Goal: Answer question/provide support

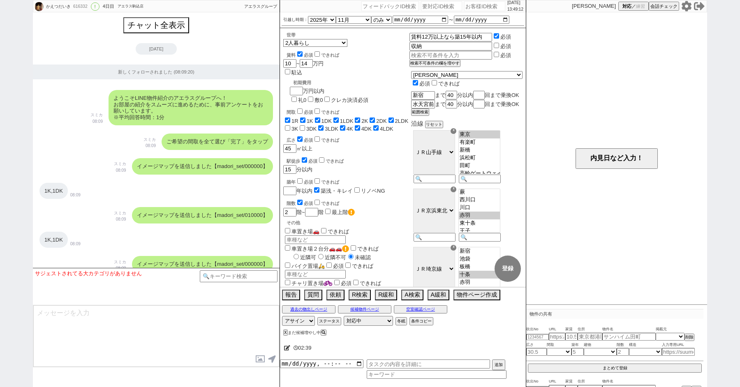
select select "2025"
select select "11"
select select "36"
select select "1"
select select "14"
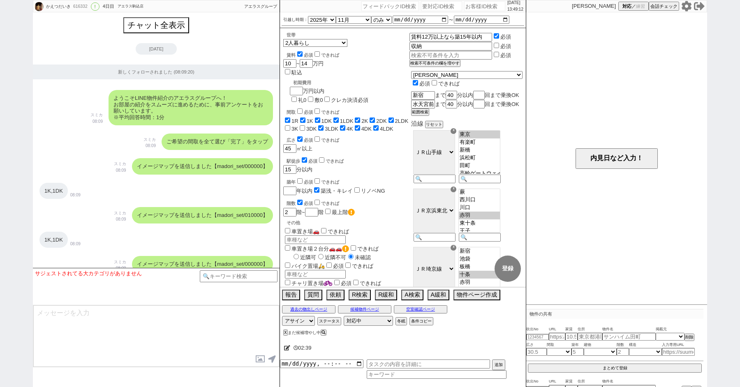
select select "23"
select select "731"
select select "25"
select select "791"
select select "815"
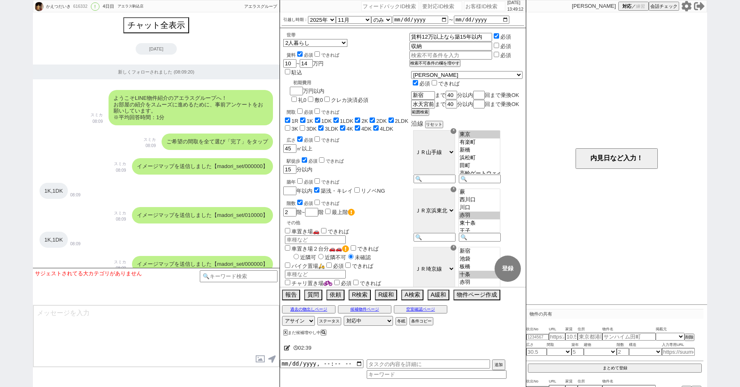
select select "59"
select select "60"
select select "62"
select select "63"
select select "64"
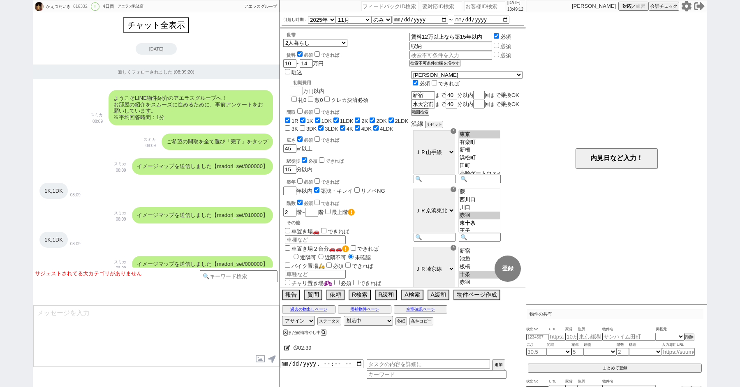
select select "1560"
select select "65"
select select "1582"
select select "66"
select select "53"
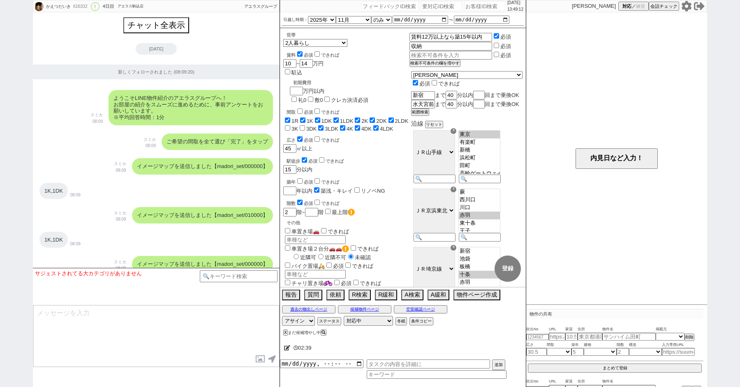
select select "[DATE]"
select select "70"
select select "[DATE]"
select select "72"
select select "[DATE]"
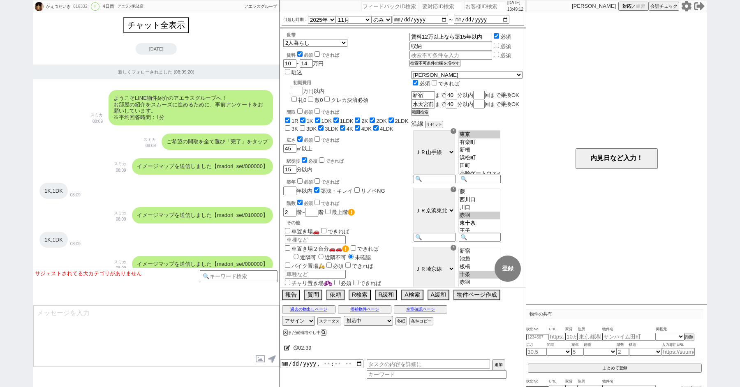
select select
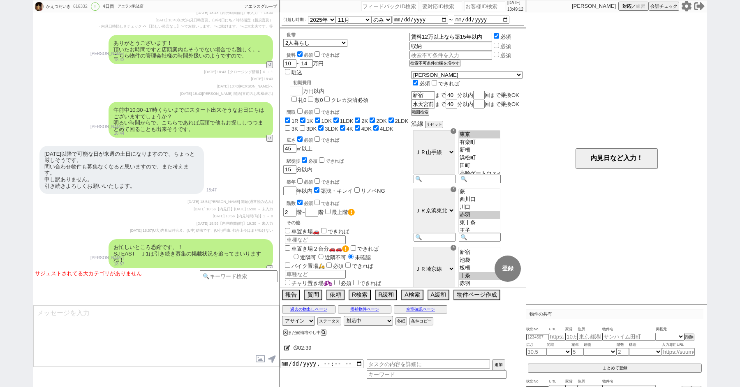
paste input "614911"
type input "614911"
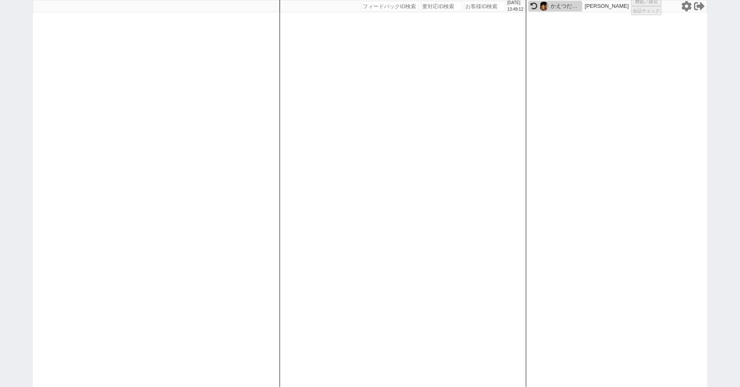
select select
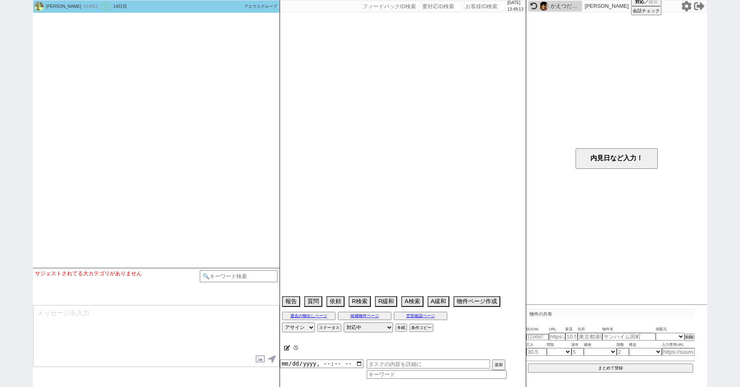
select select "15"
select select "1"
select select "44"
select select "48"
select select "36"
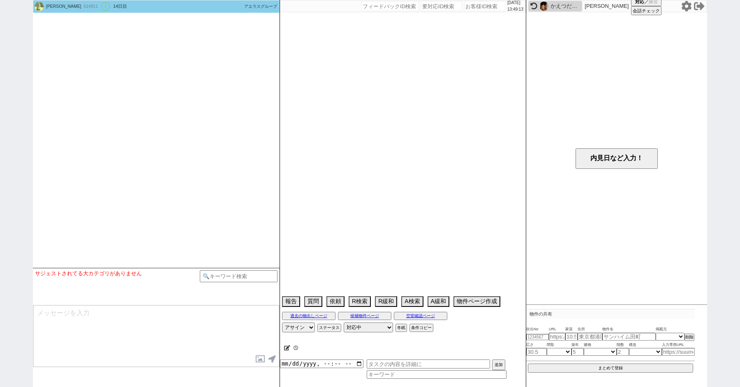
select select "67"
select select "64"
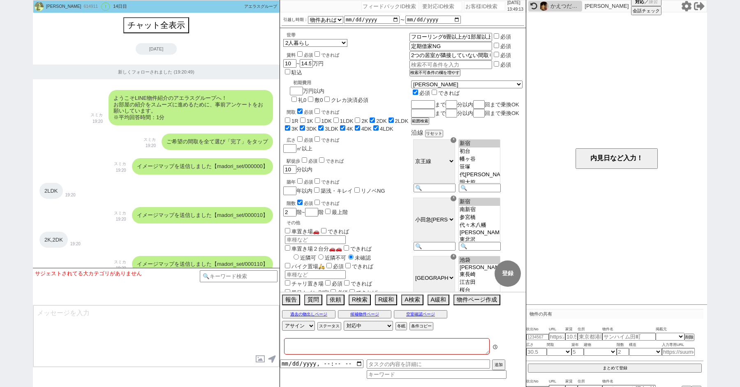
type textarea "しっかり探していない、決めないので現地では進めない＠＠"
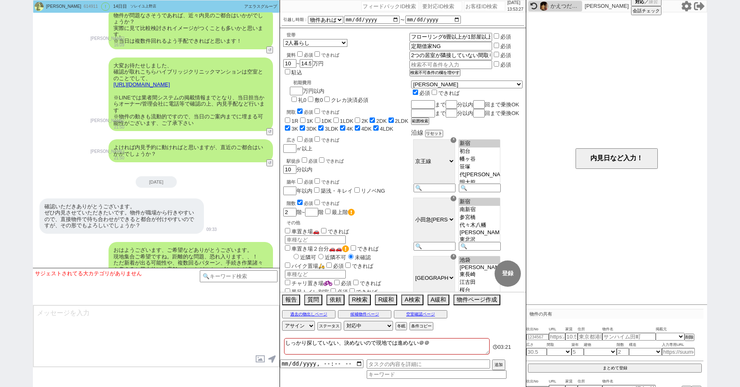
scroll to position [4697, 0]
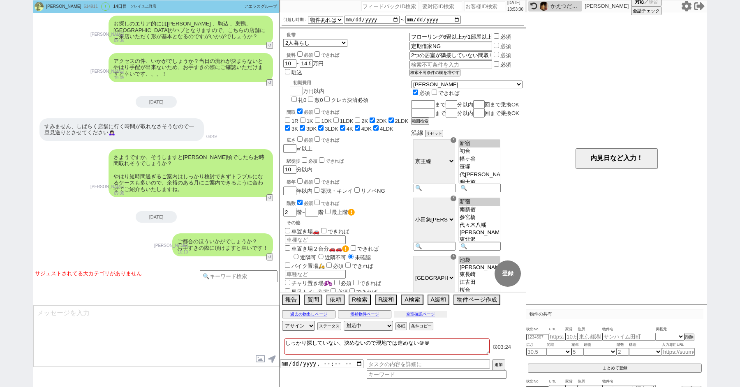
click at [422, 314] on button "空室確認ページ" at bounding box center [420, 314] width 53 height 7
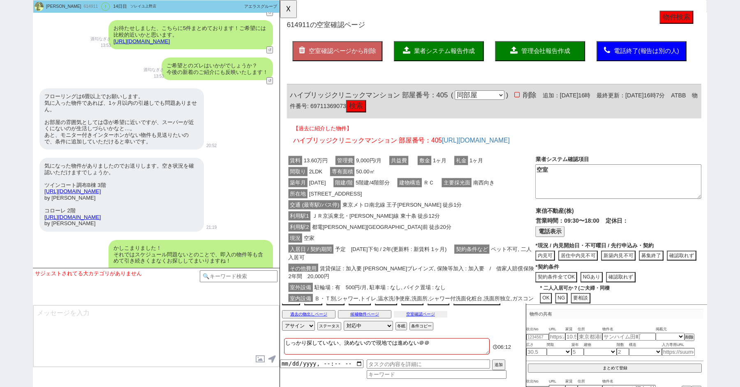
scroll to position [2560, 0]
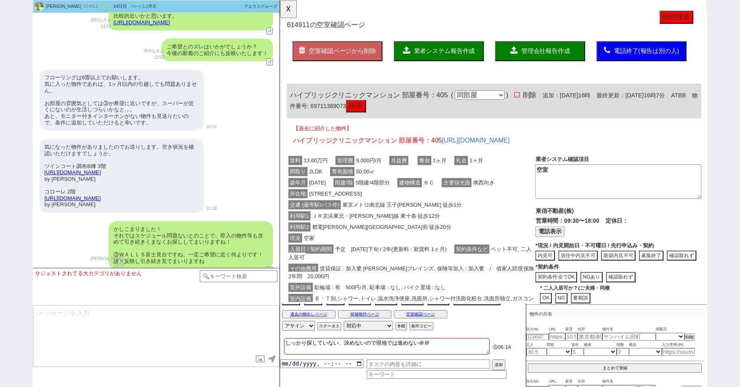
click at [130, 169] on div "気になった物件がありましたのでお送りします。空き状況を確認いただけますでしょうか。 ツインコート調布B棟 3階 [URL][DOMAIN_NAME] by S…" at bounding box center [121, 176] width 165 height 74
click at [101, 172] on link "[URL][DOMAIN_NAME]" at bounding box center [72, 172] width 56 height 6
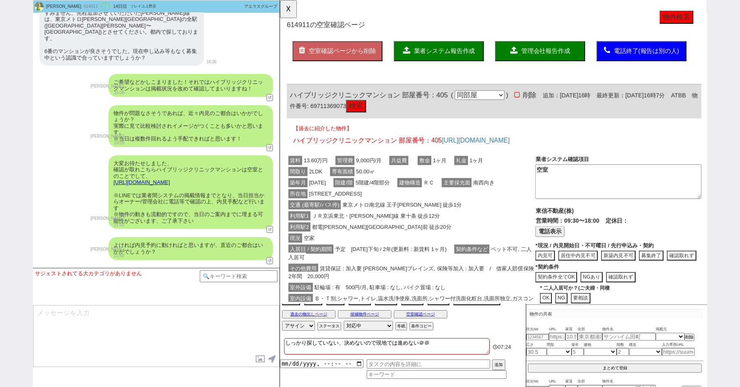
scroll to position [4697, 0]
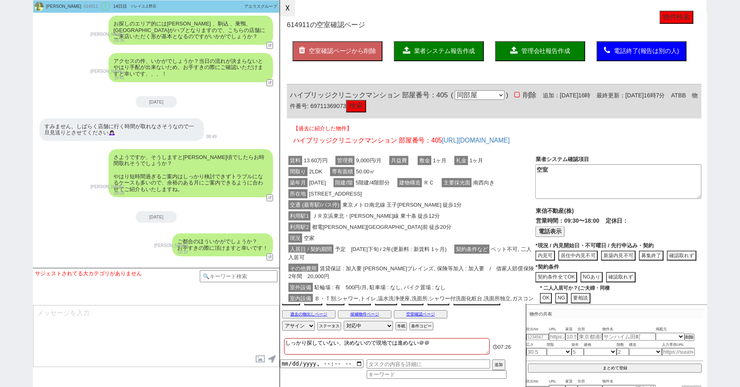
click at [286, 10] on button "☓" at bounding box center [287, 8] width 15 height 16
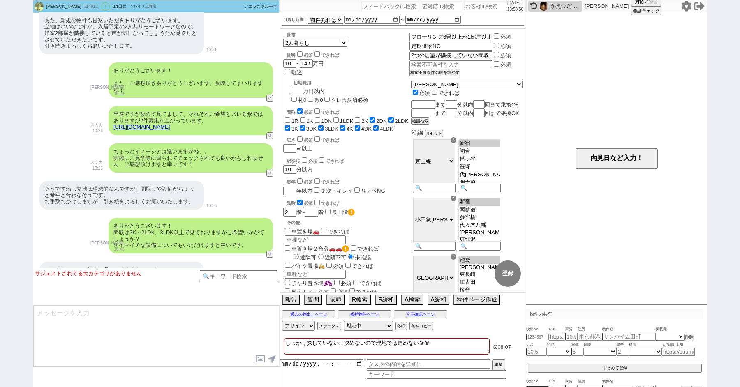
scroll to position [2292, 0]
